Goal: Task Accomplishment & Management: Complete application form

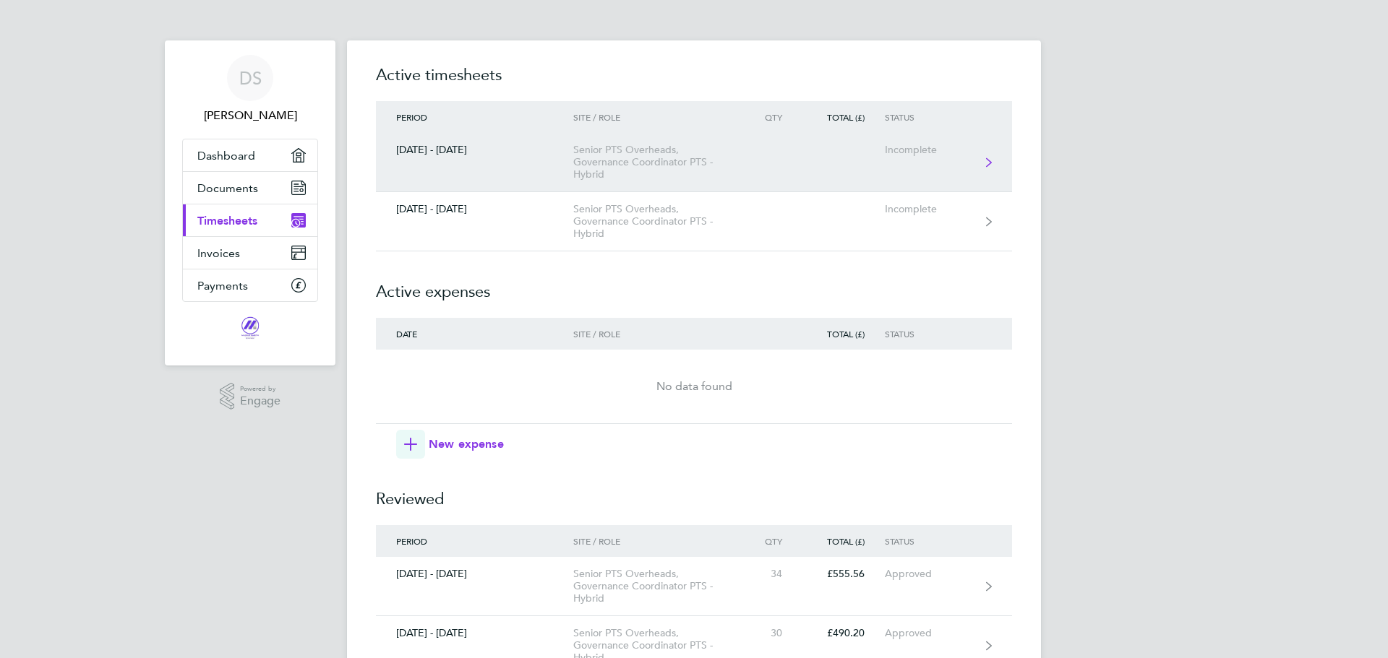
click at [434, 150] on div "[DATE] - [DATE]" at bounding box center [474, 150] width 197 height 12
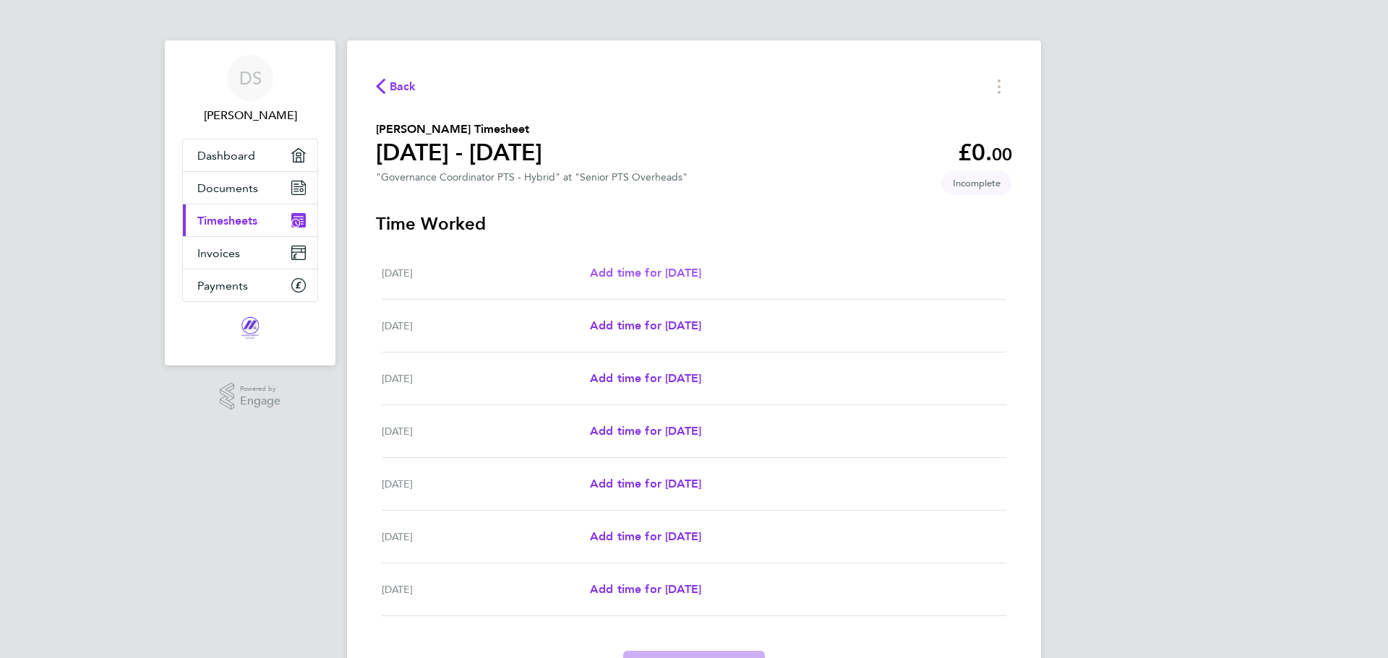
click at [651, 272] on span "Add time for [DATE]" at bounding box center [645, 273] width 111 height 14
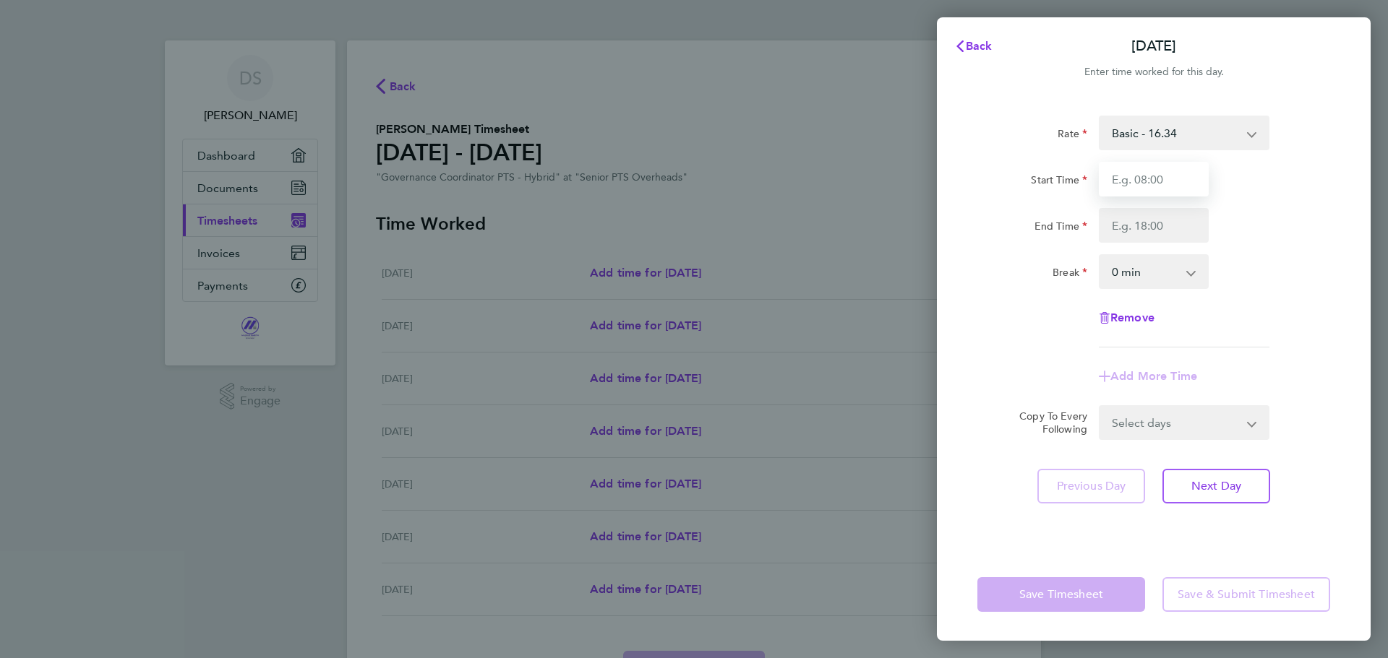
click at [1144, 178] on input "Start Time" at bounding box center [1154, 179] width 110 height 35
type input "08:00"
click at [1149, 227] on input "End Time" at bounding box center [1154, 225] width 110 height 35
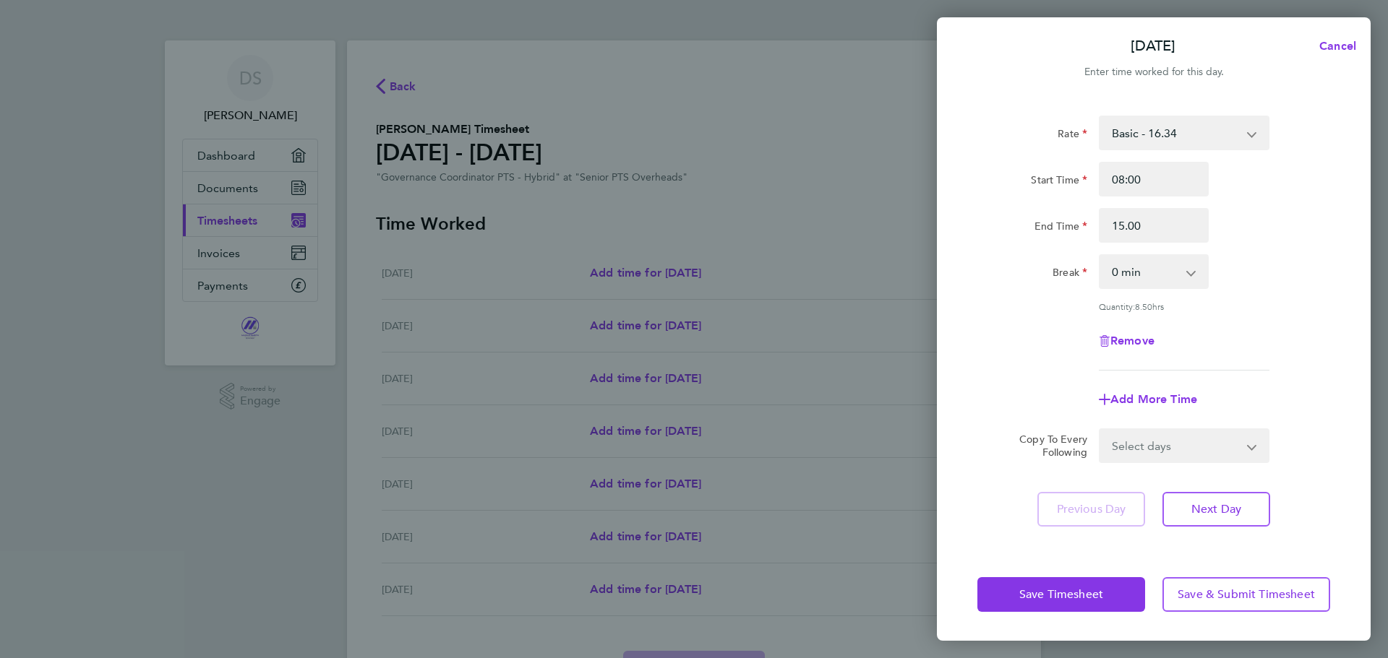
type input "15:00"
click at [1136, 274] on select "0 min 15 min 30 min 45 min 60 min 75 min 90 min" at bounding box center [1145, 272] width 90 height 32
select select "30"
click at [1100, 256] on select "0 min 15 min 30 min 45 min 60 min 75 min 90 min" at bounding box center [1145, 272] width 90 height 32
click at [1250, 505] on button "Next Day" at bounding box center [1216, 509] width 108 height 35
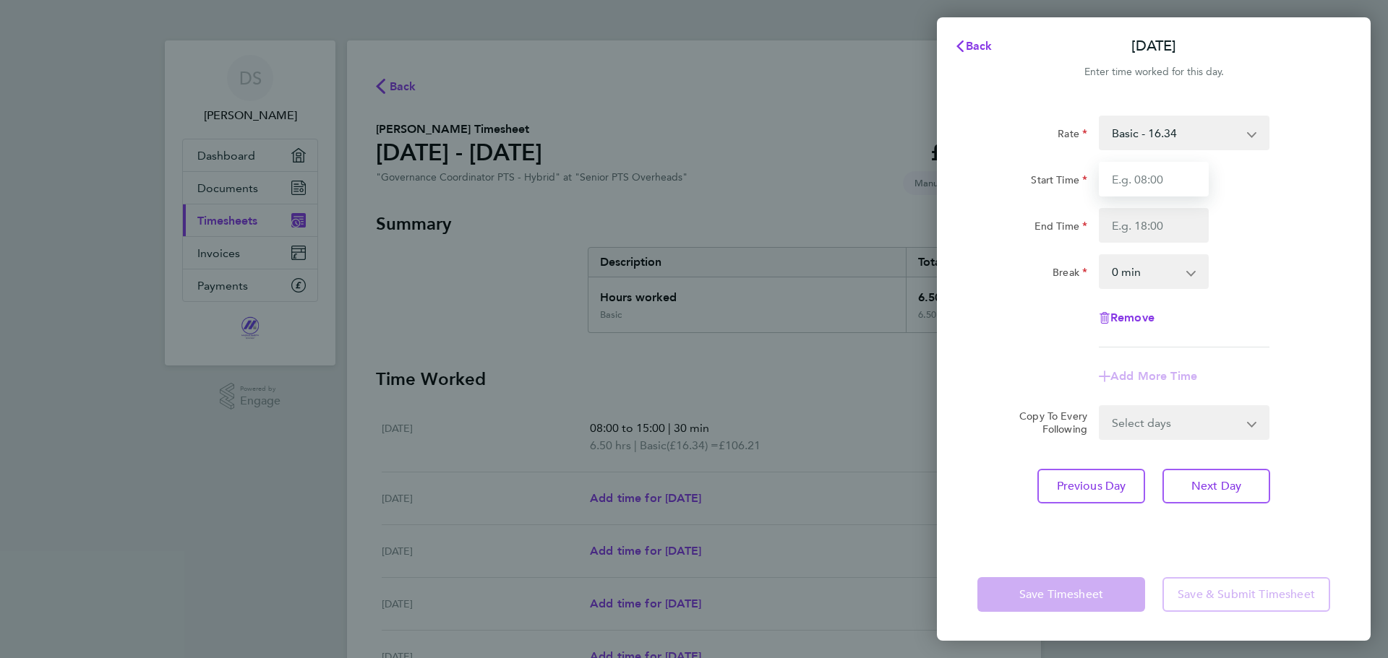
click at [1151, 179] on input "Start Time" at bounding box center [1154, 179] width 110 height 35
type input "08:00"
click at [1136, 225] on input "End Time" at bounding box center [1154, 225] width 110 height 35
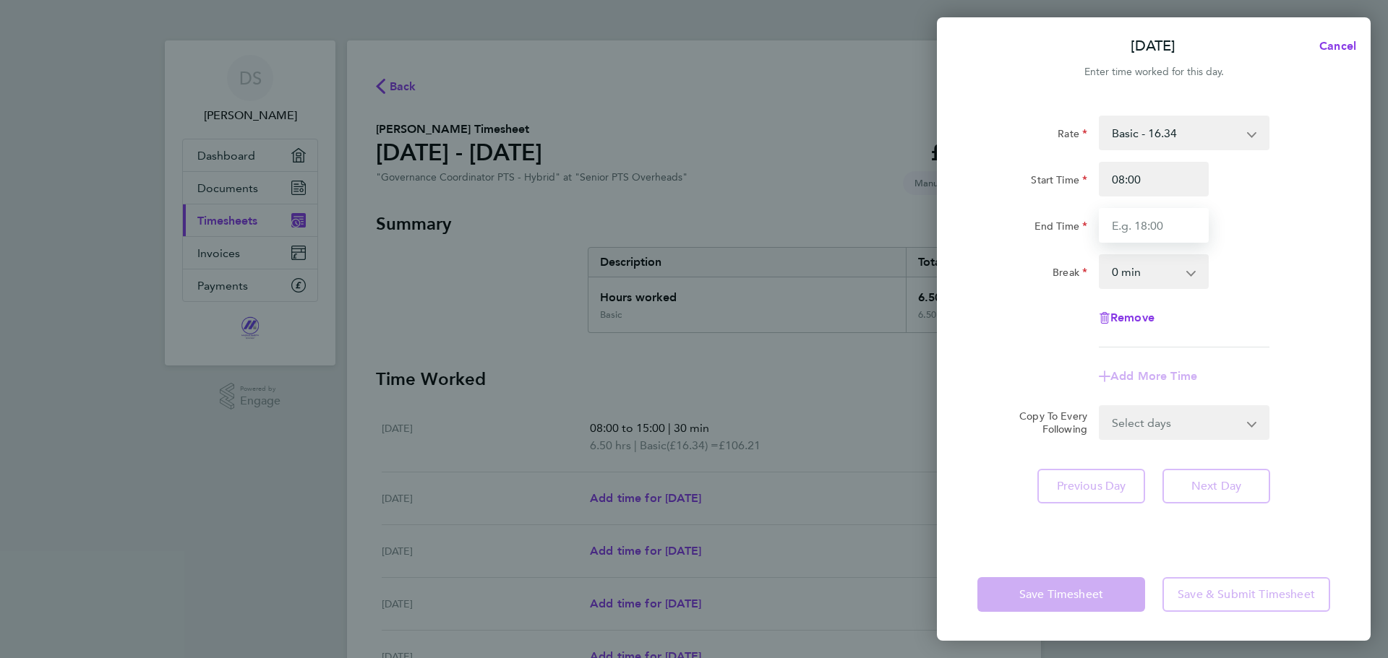
type input "16:30"
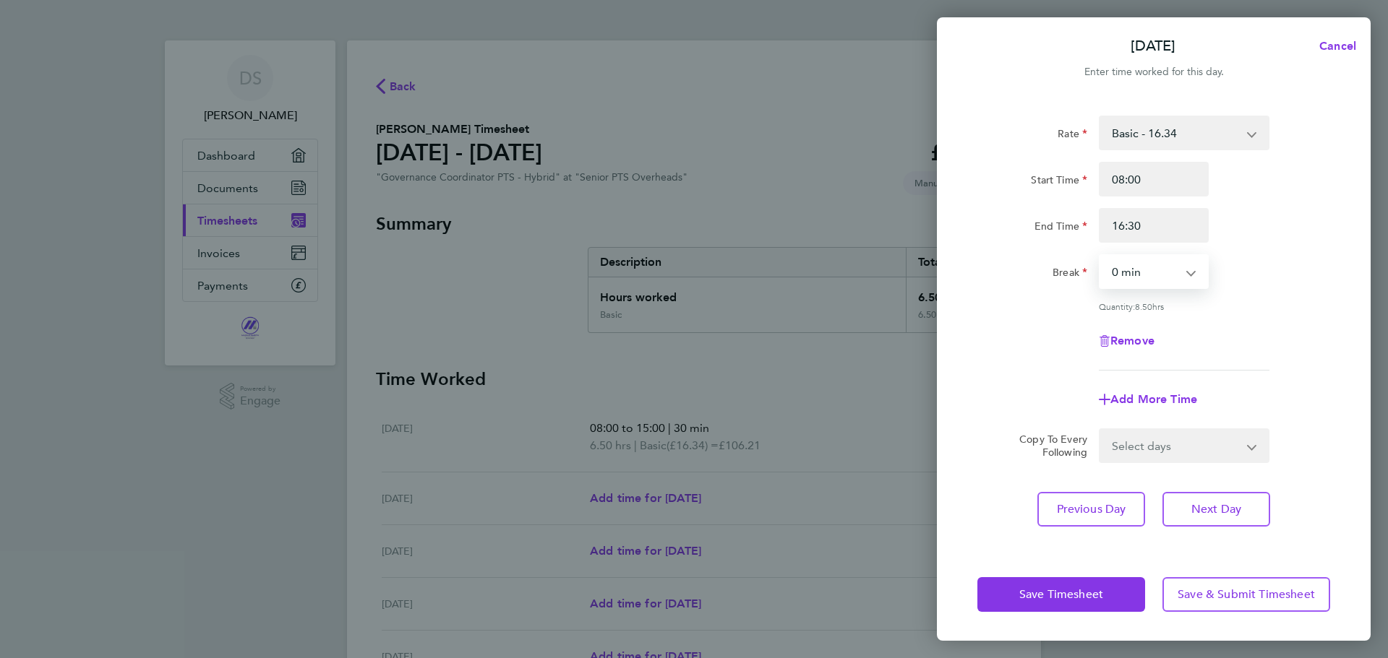
click at [1144, 274] on select "0 min 15 min 30 min 45 min 60 min 75 min 90 min" at bounding box center [1145, 272] width 90 height 32
select select "30"
click at [1100, 256] on select "0 min 15 min 30 min 45 min 60 min 75 min 90 min" at bounding box center [1145, 272] width 90 height 32
click at [1184, 511] on button "Next Day" at bounding box center [1216, 509] width 108 height 35
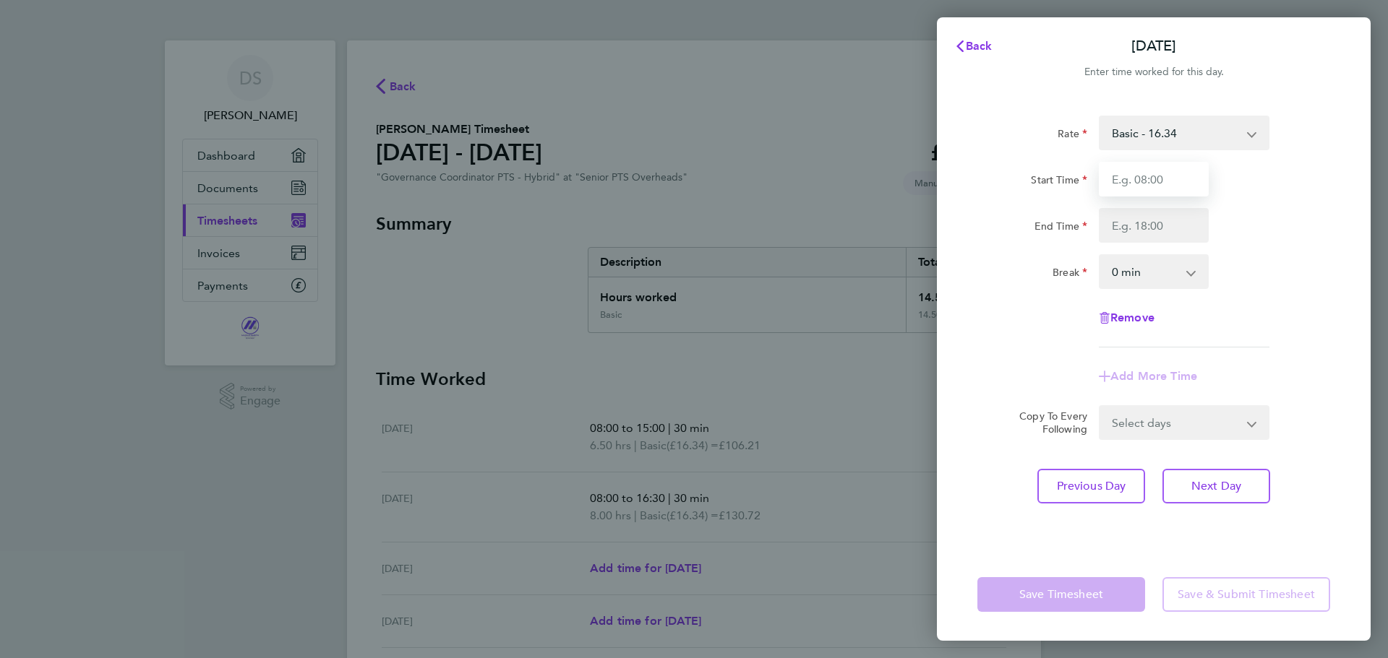
click at [1162, 176] on input "Start Time" at bounding box center [1154, 179] width 110 height 35
type input "08:00"
click at [1155, 224] on input "End Time" at bounding box center [1154, 225] width 110 height 35
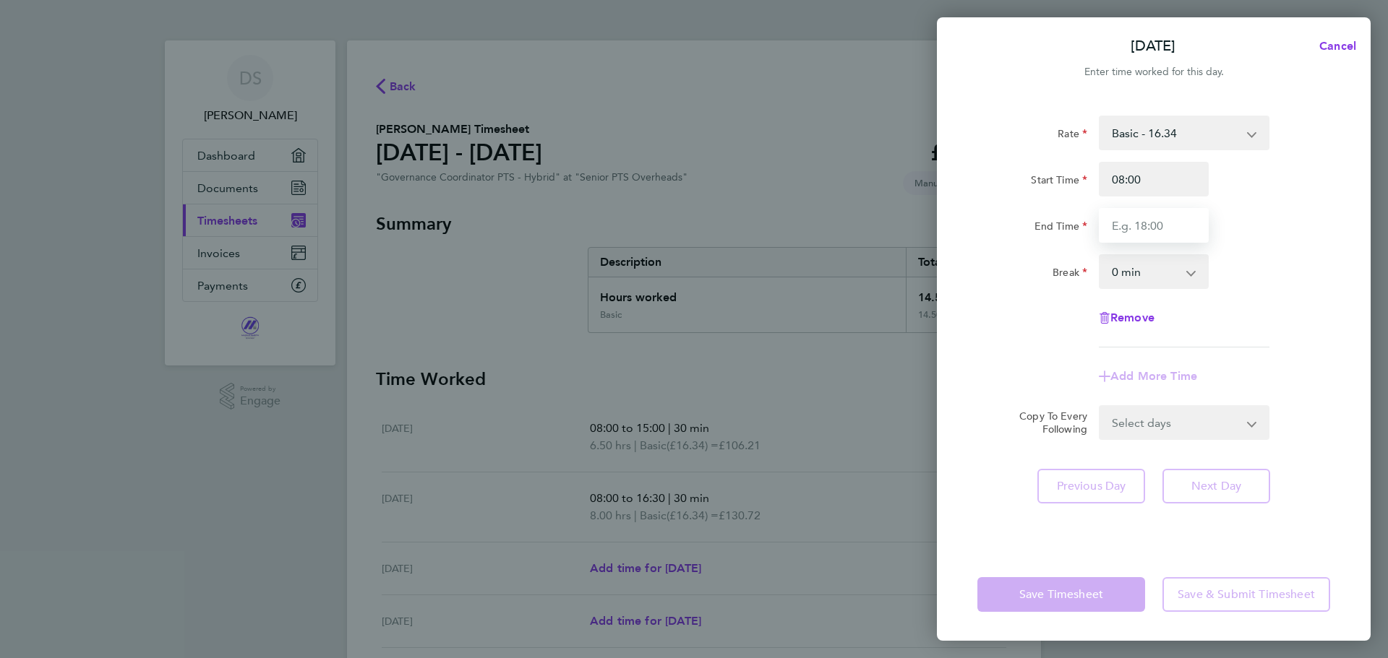
type input "16:30"
click at [1154, 271] on select "0 min 15 min 30 min 45 min 60 min 75 min 90 min" at bounding box center [1145, 272] width 90 height 32
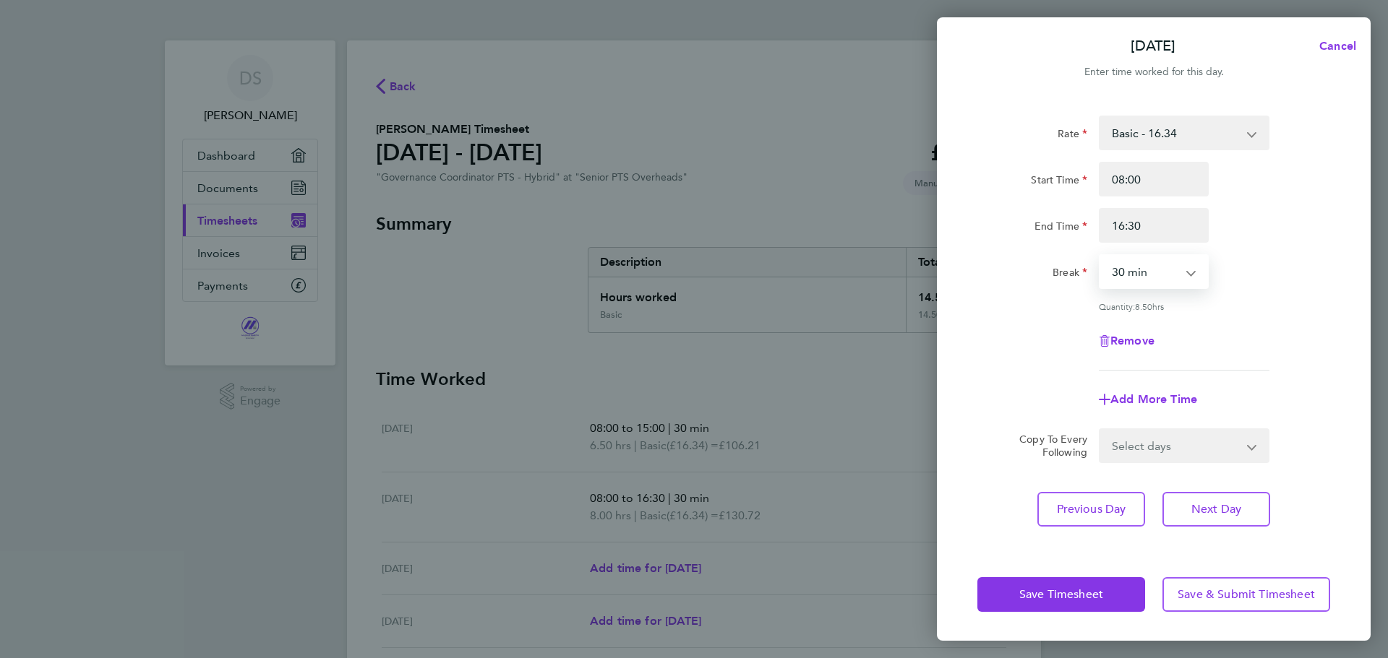
click at [1100, 256] on select "0 min 15 min 30 min 45 min 60 min 75 min 90 min" at bounding box center [1145, 272] width 90 height 32
click at [1142, 273] on select "0 min 15 min 30 min 45 min 60 min 75 min 90 min" at bounding box center [1145, 272] width 90 height 32
select select "60"
click at [1100, 256] on select "0 min 15 min 30 min 45 min 60 min 75 min 90 min" at bounding box center [1145, 272] width 90 height 32
click at [1217, 498] on button "Next Day" at bounding box center [1216, 509] width 108 height 35
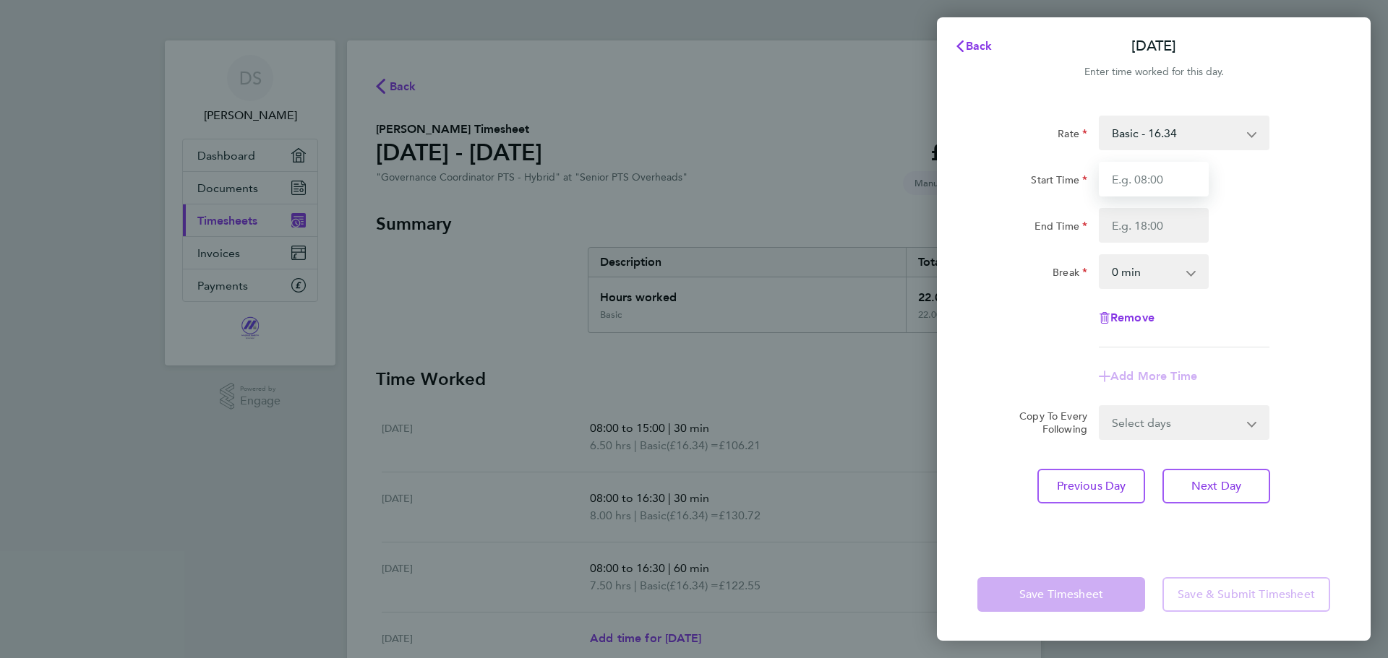
click at [1142, 183] on input "Start Time" at bounding box center [1154, 179] width 110 height 35
type input "08:00"
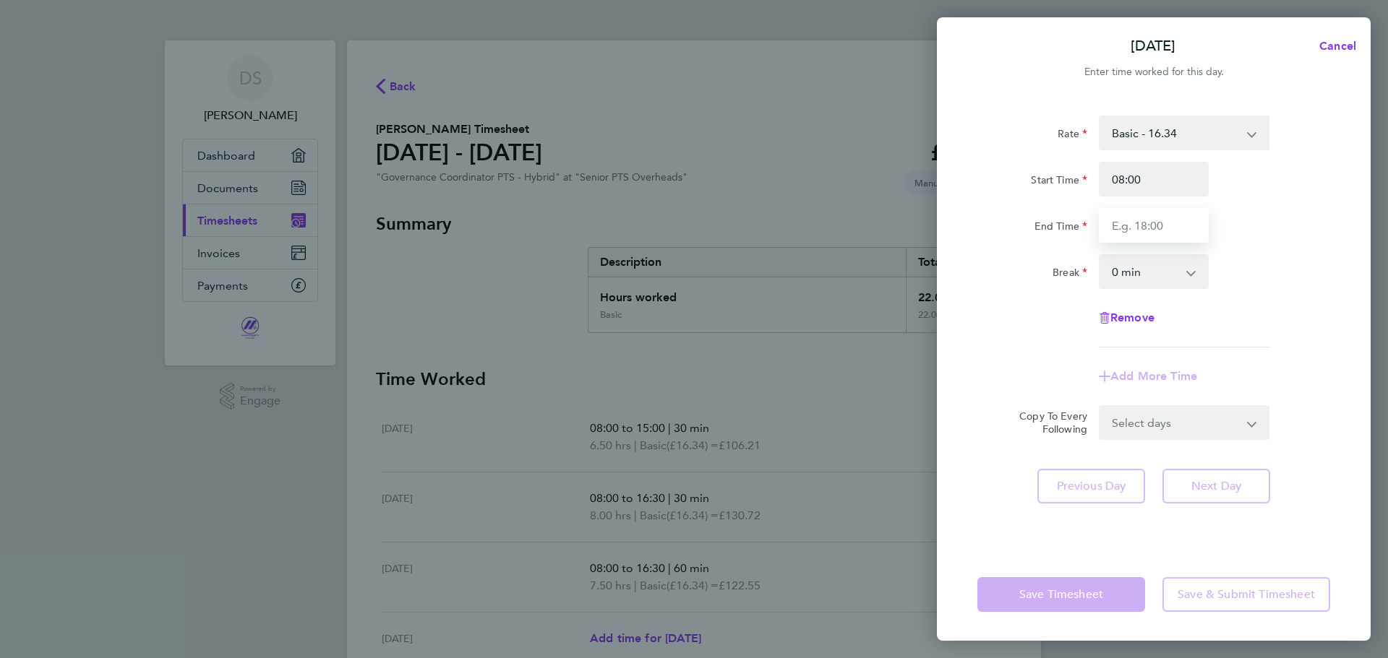
click at [1141, 223] on input "End Time" at bounding box center [1154, 225] width 110 height 35
type input "16:30"
click at [1150, 279] on select "0 min 15 min 30 min 45 min 60 min 75 min 90 min" at bounding box center [1145, 272] width 90 height 32
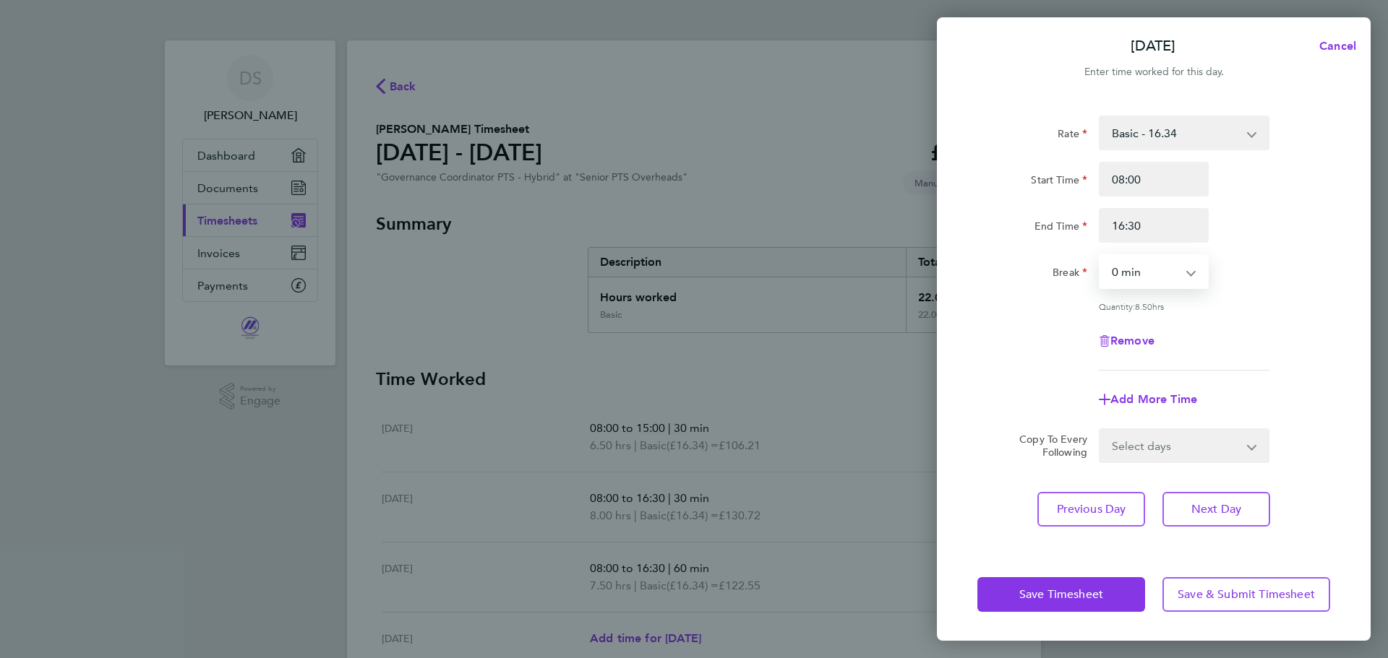
select select "30"
click at [1100, 256] on select "0 min 15 min 30 min 45 min 60 min 75 min 90 min" at bounding box center [1145, 272] width 90 height 32
click at [1207, 505] on span "Next Day" at bounding box center [1216, 509] width 50 height 14
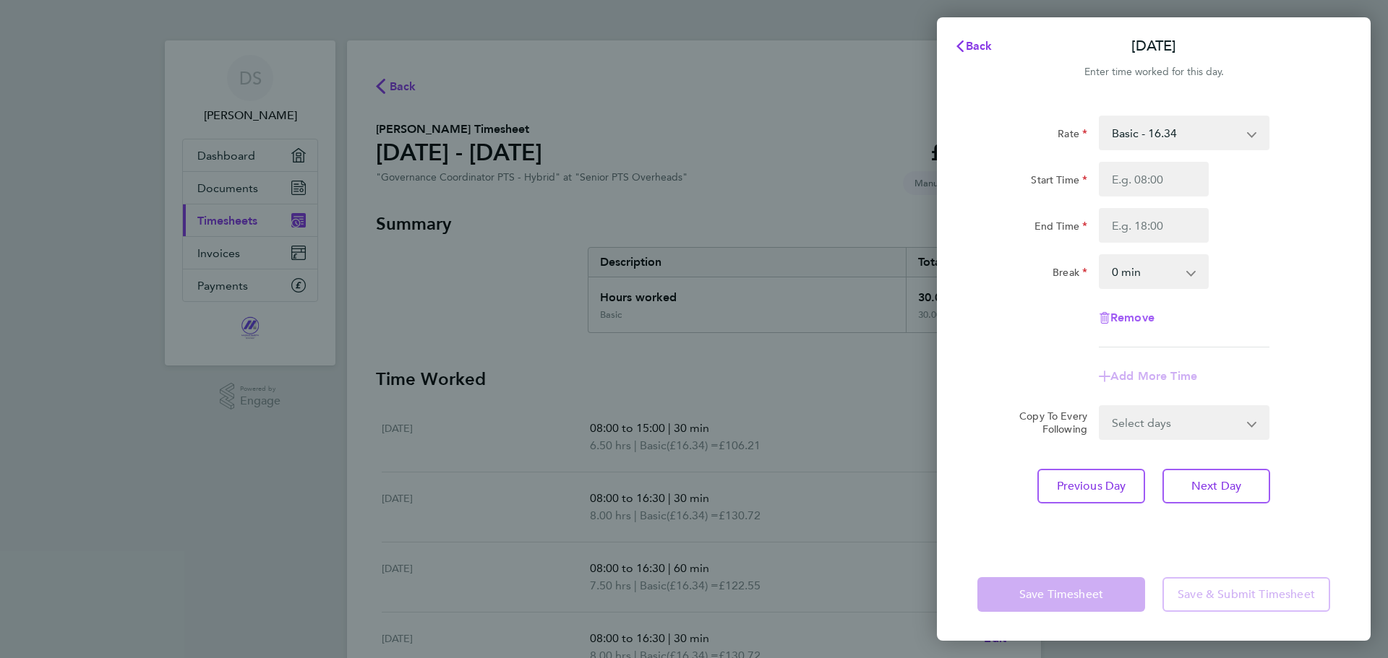
click at [1141, 317] on span "Remove" at bounding box center [1132, 318] width 44 height 14
select select "null"
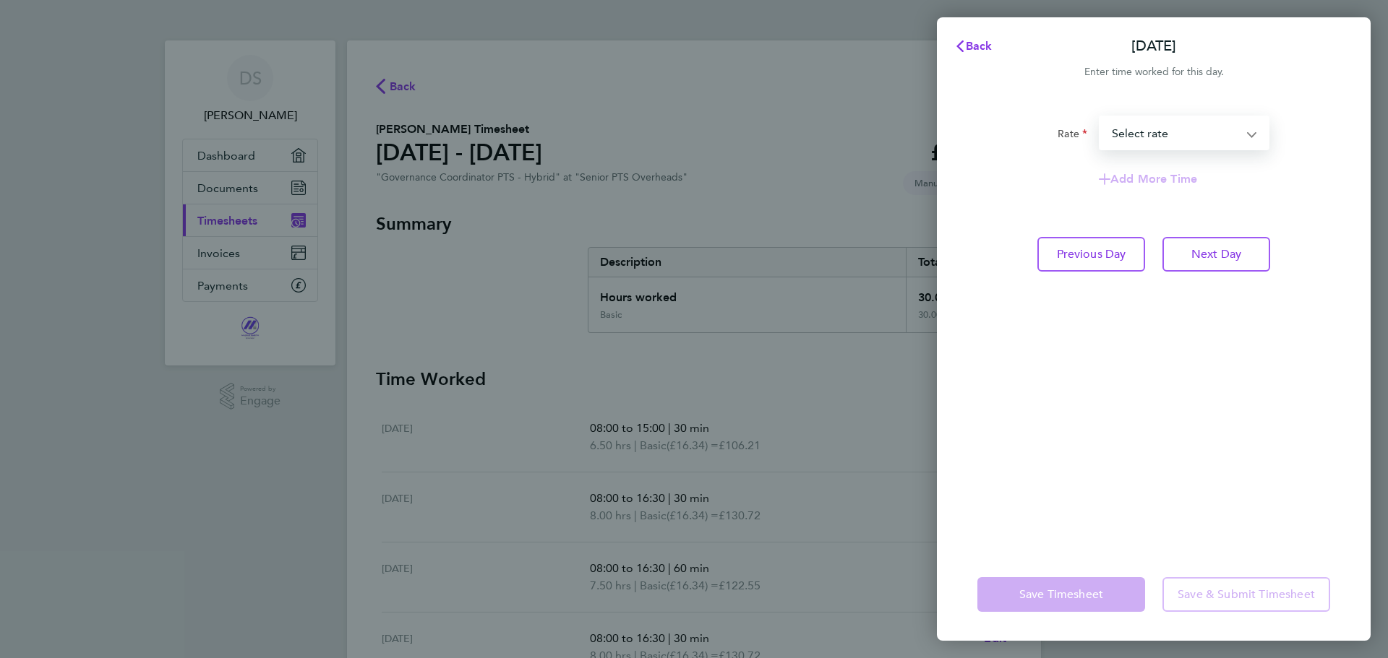
click at [1149, 131] on select "Basic - 16.34 Select rate" at bounding box center [1175, 133] width 150 height 32
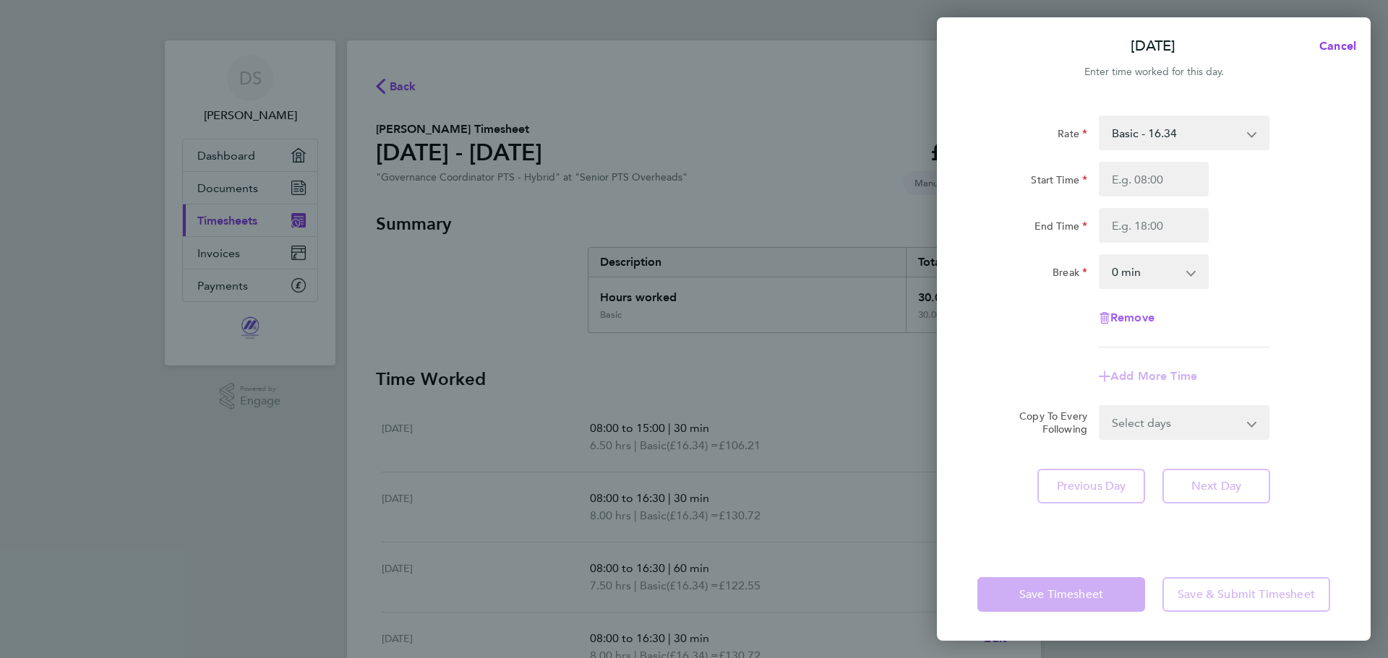
click at [1133, 321] on span "Remove" at bounding box center [1132, 318] width 44 height 14
select select "null"
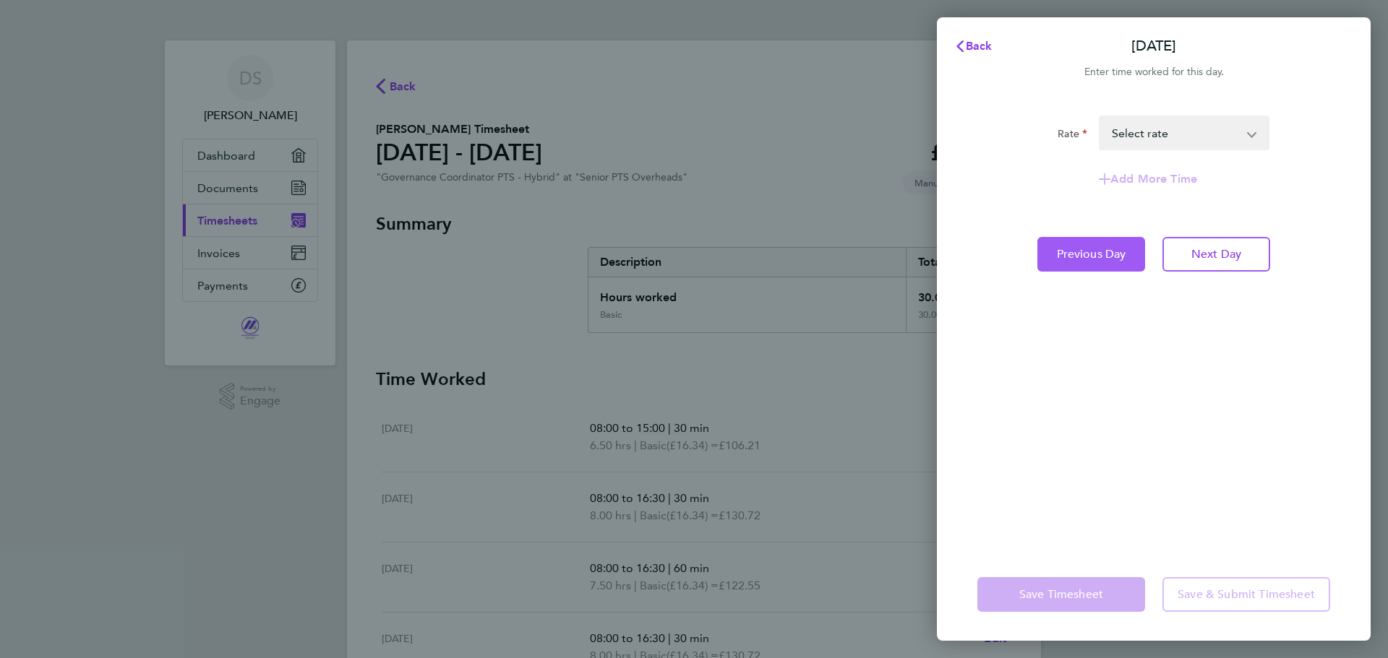
click at [1063, 258] on span "Previous Day" at bounding box center [1091, 254] width 69 height 14
select select "30"
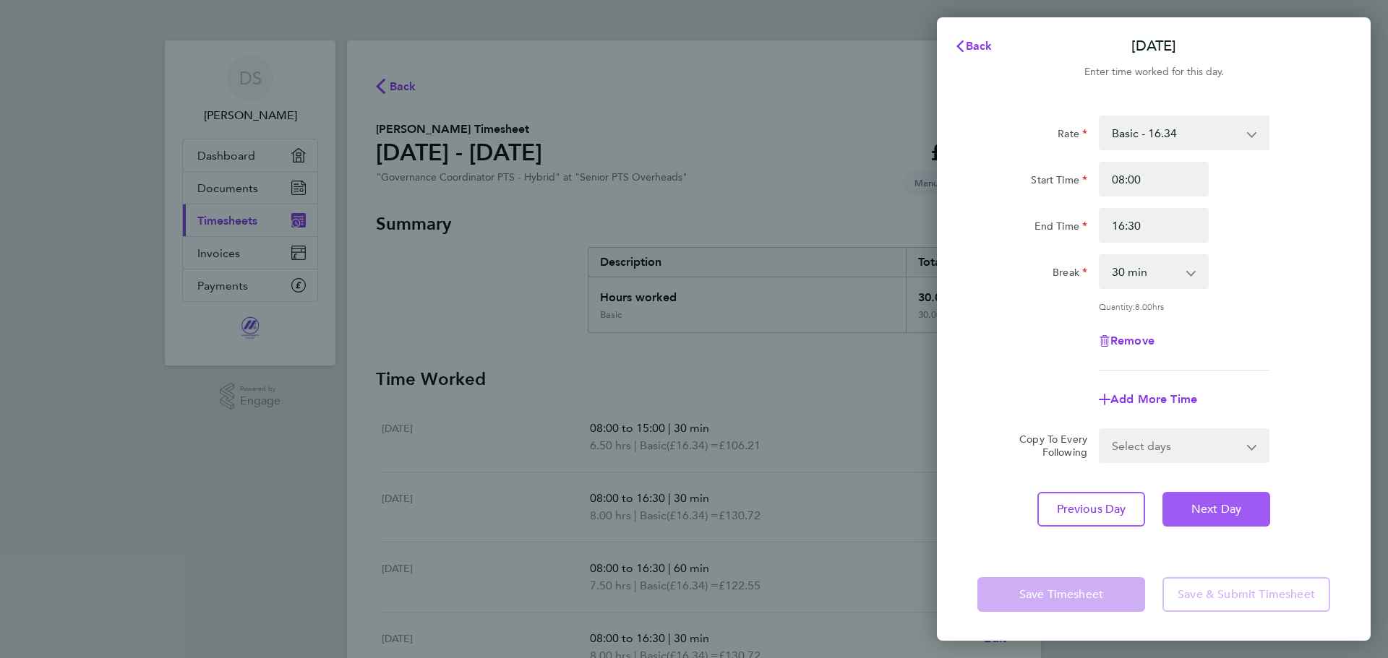
click at [1227, 505] on span "Next Day" at bounding box center [1216, 509] width 50 height 14
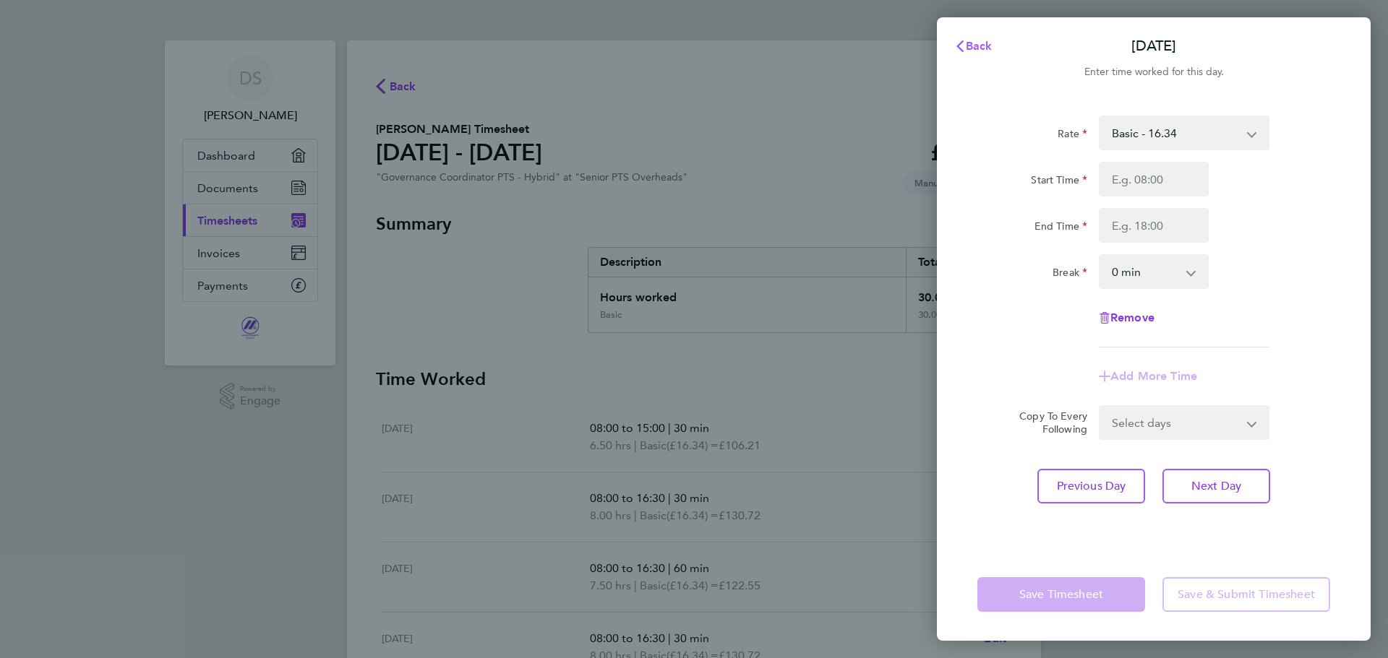
click at [969, 53] on button "Back" at bounding box center [973, 46] width 67 height 29
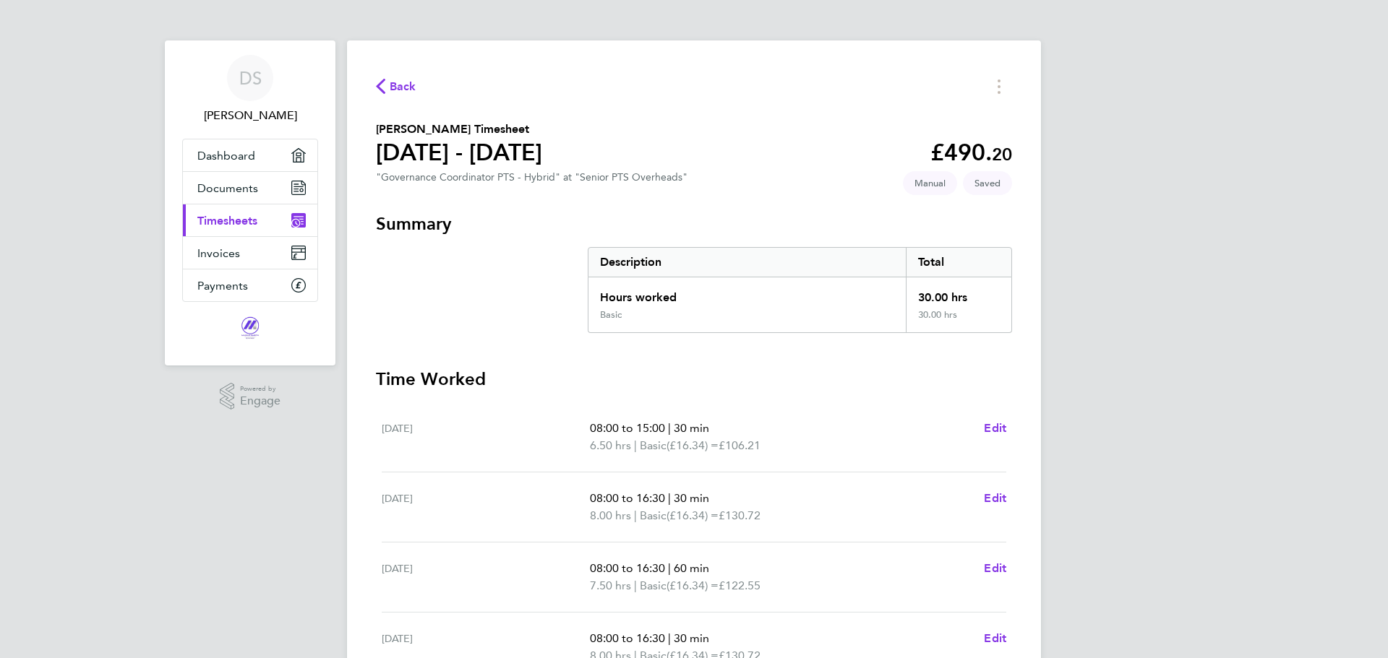
click at [1164, 415] on div "DS [PERSON_NAME] Applications: Dashboard Documents Current page: Timesheets Inv…" at bounding box center [694, 484] width 1388 height 969
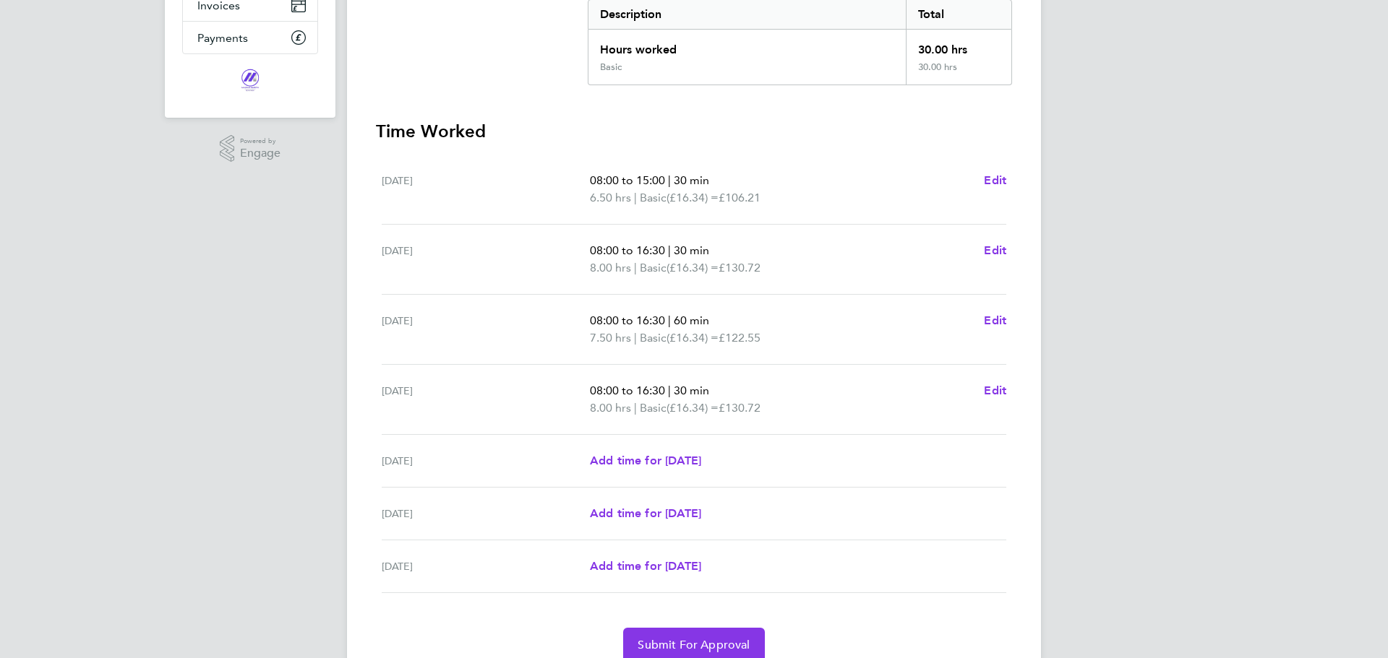
scroll to position [260, 0]
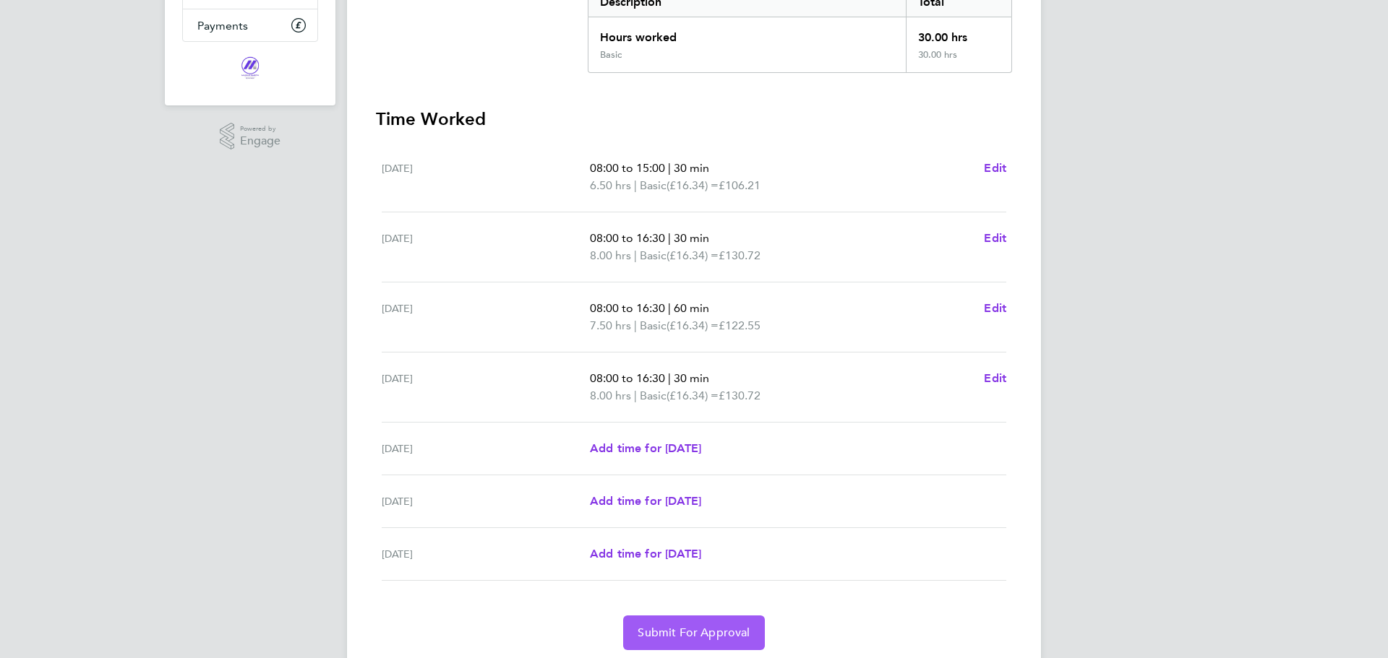
click at [664, 632] on span "Submit For Approval" at bounding box center [694, 633] width 112 height 14
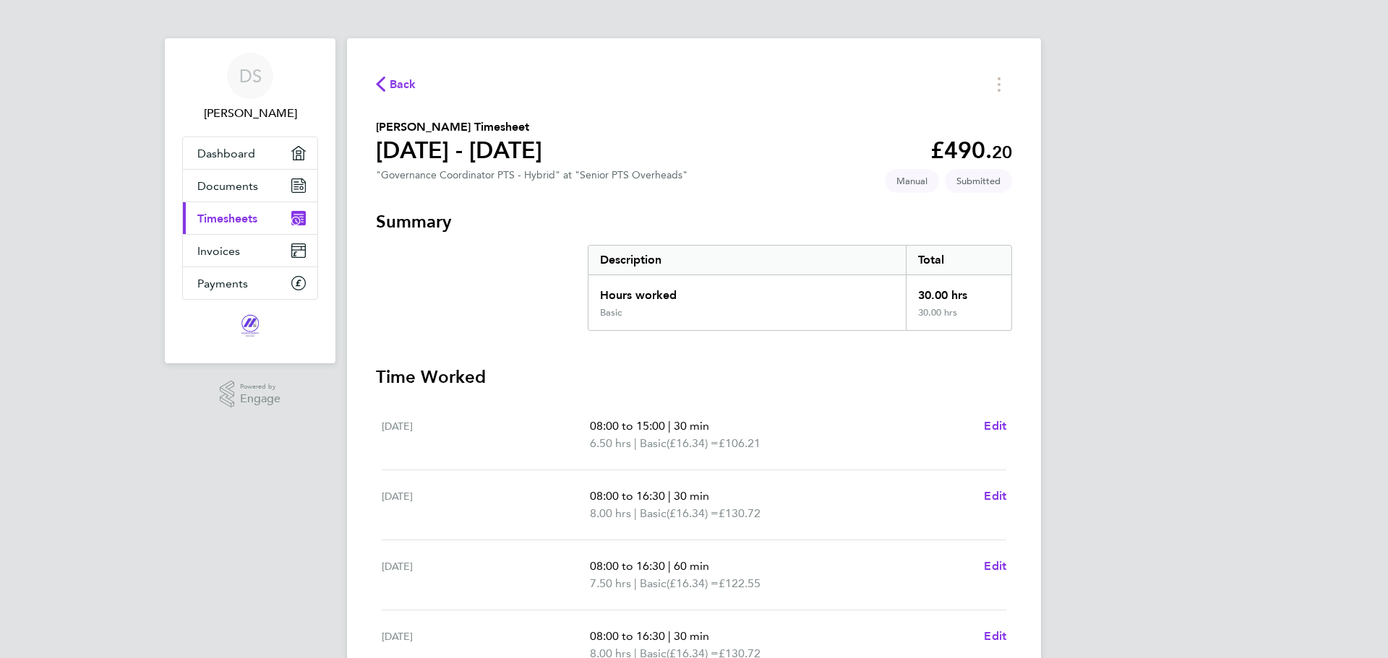
scroll to position [0, 0]
click at [214, 155] on span "Dashboard" at bounding box center [226, 156] width 58 height 14
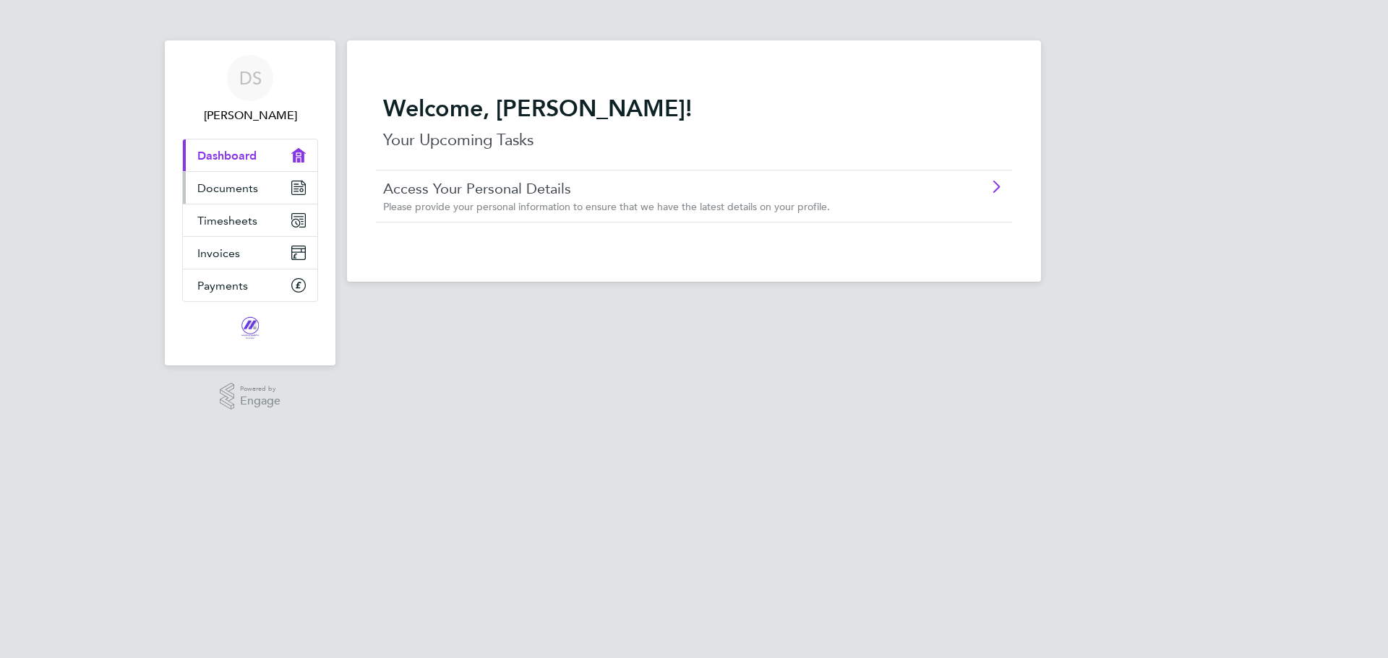
click at [219, 192] on span "Documents" at bounding box center [227, 188] width 61 height 14
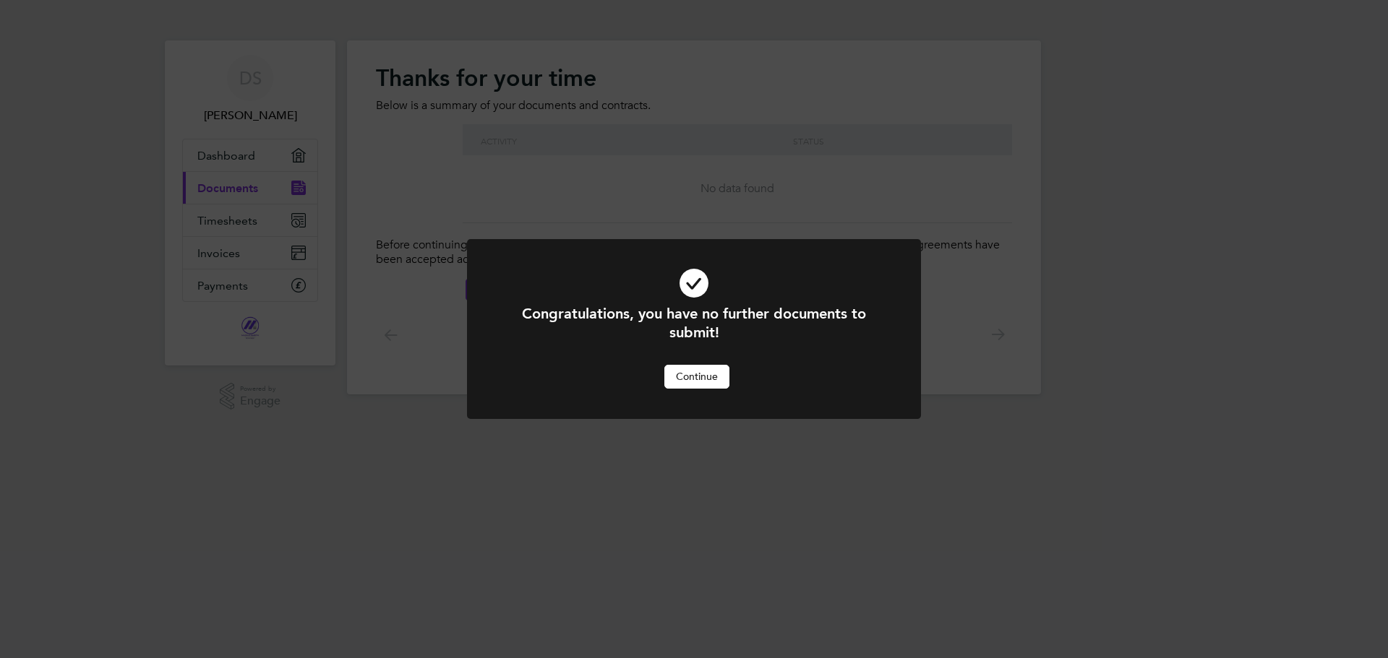
click at [702, 381] on button "Continue" at bounding box center [696, 376] width 65 height 23
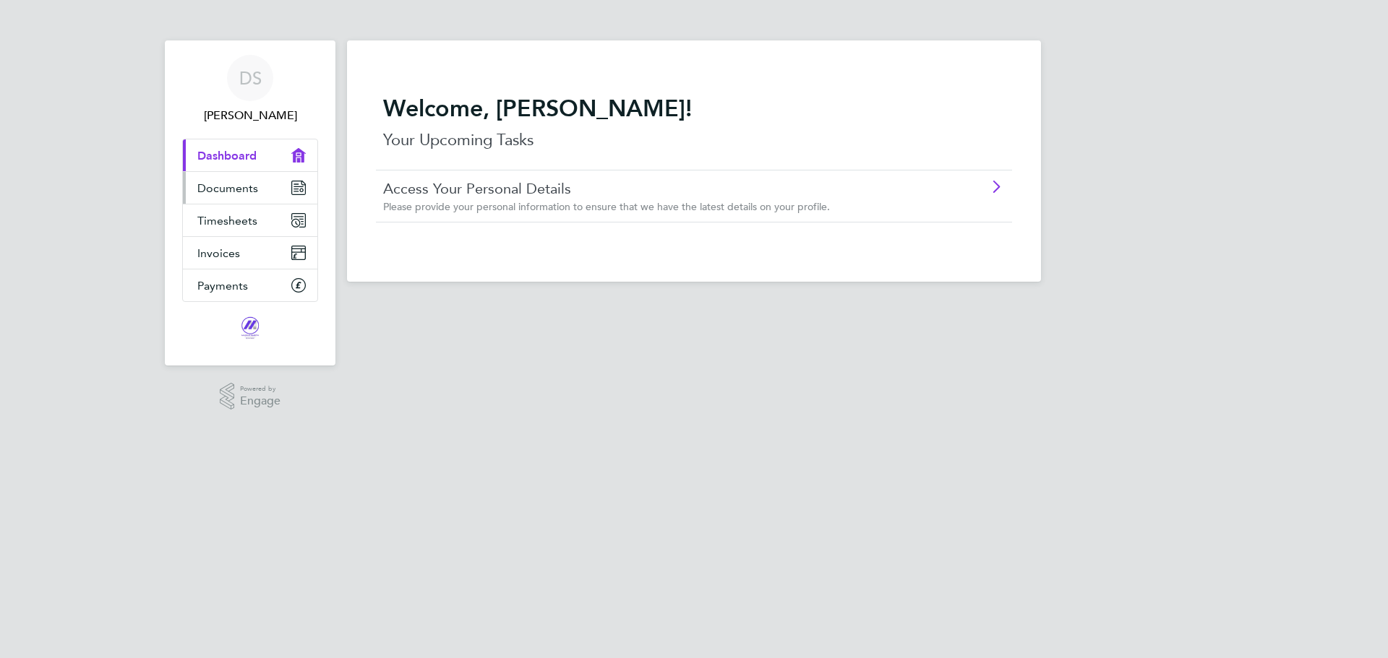
click at [230, 192] on span "Documents" at bounding box center [227, 188] width 61 height 14
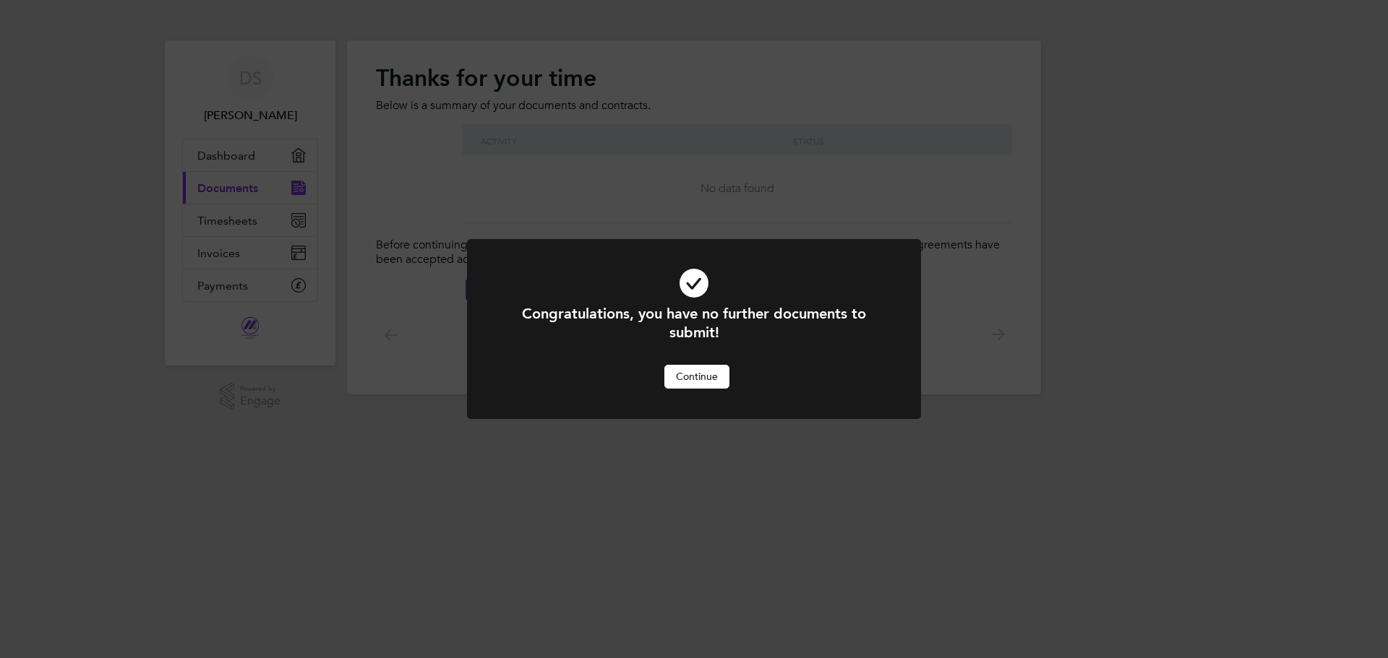
click at [712, 377] on button "Continue" at bounding box center [696, 376] width 65 height 23
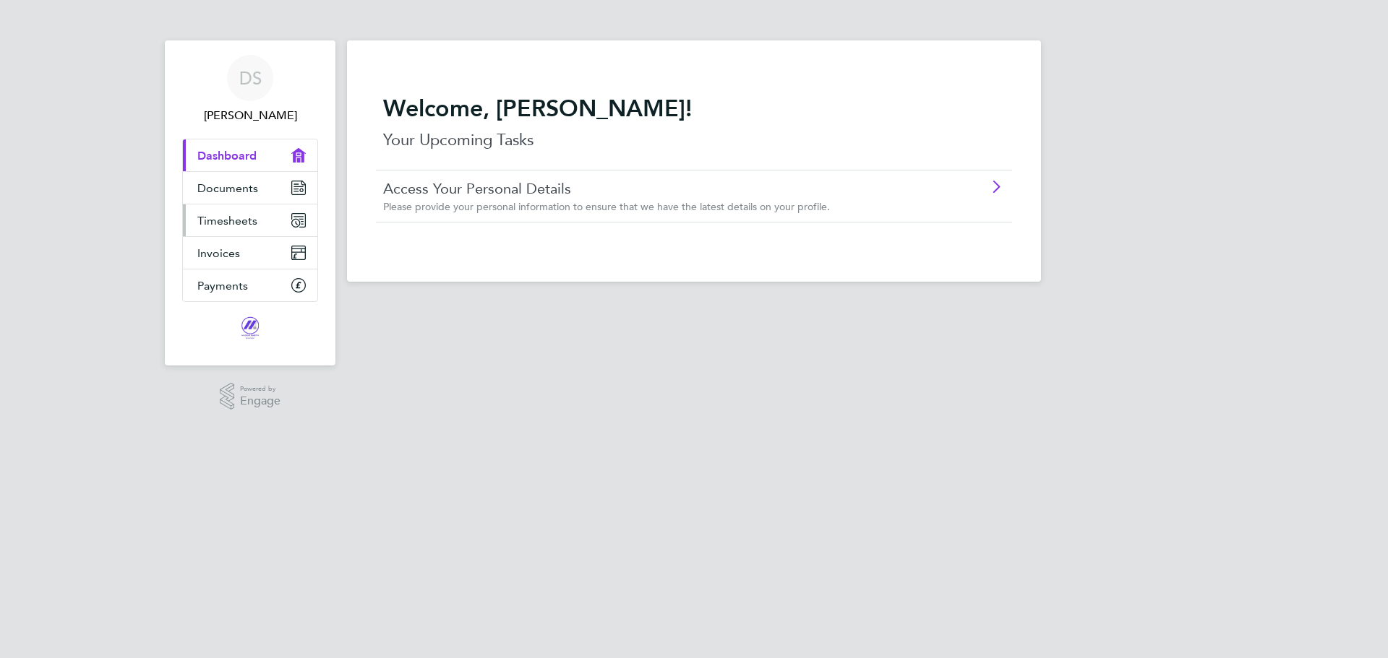
click at [215, 230] on link "Timesheets" at bounding box center [250, 221] width 134 height 32
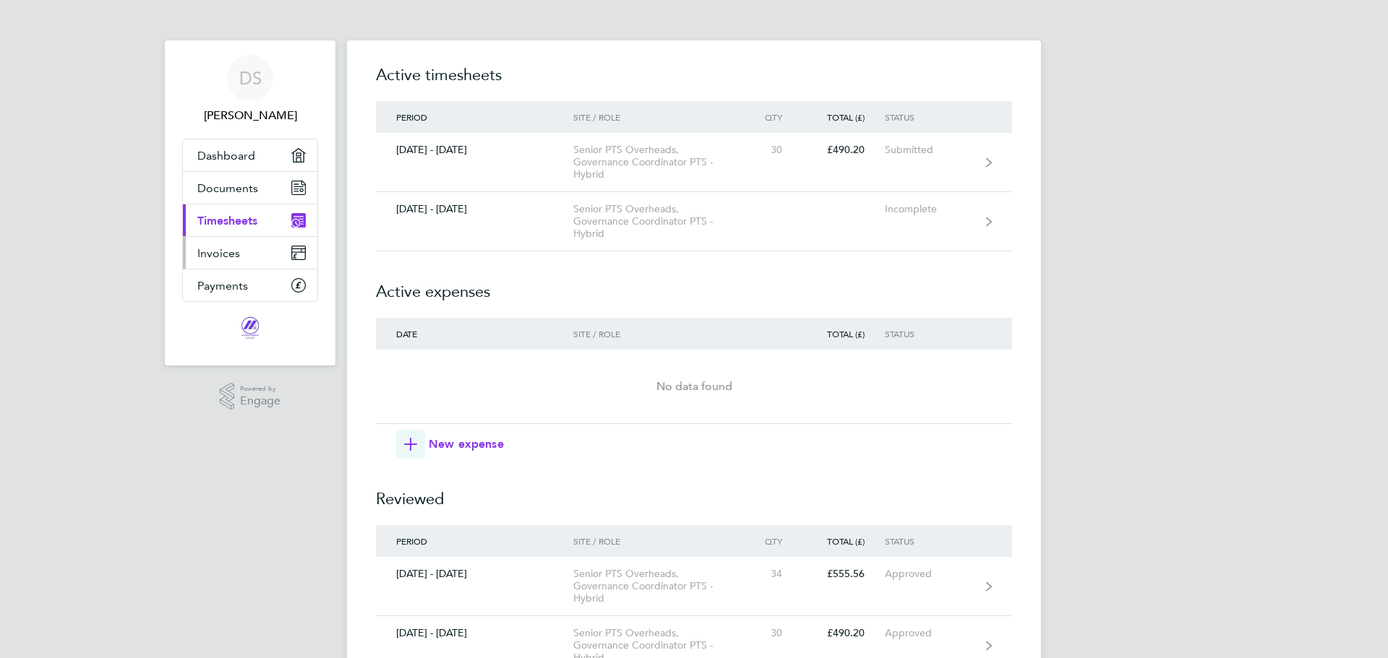
click at [218, 258] on span "Invoices" at bounding box center [218, 253] width 43 height 14
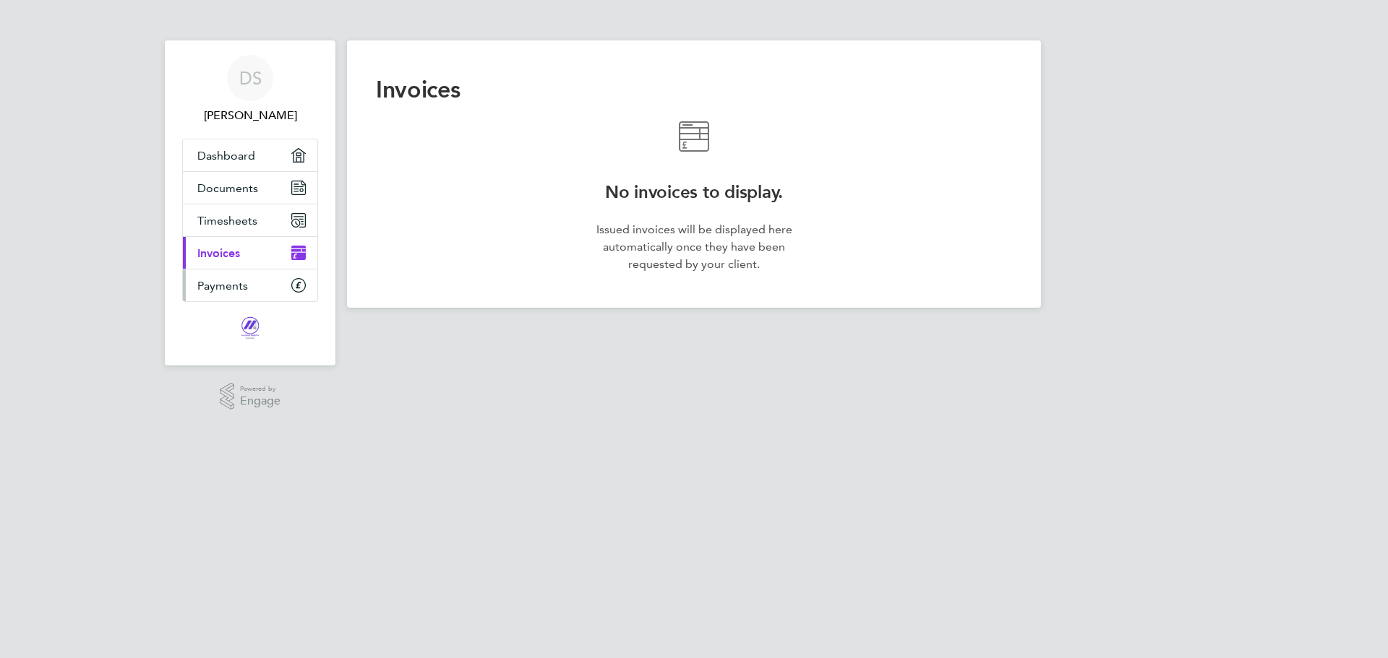
click at [224, 288] on span "Payments" at bounding box center [222, 286] width 51 height 14
click at [241, 183] on span "Documents" at bounding box center [227, 188] width 61 height 14
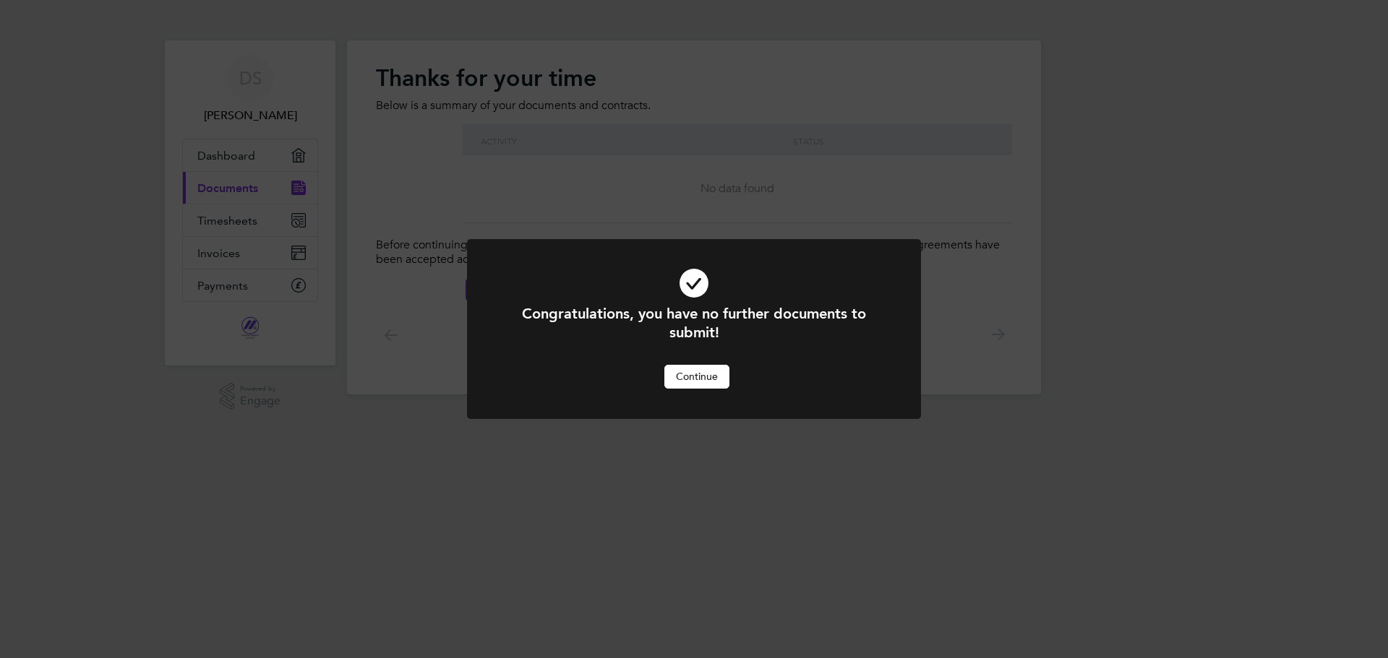
click at [699, 383] on button "Continue" at bounding box center [696, 376] width 65 height 23
